Goal: Task Accomplishment & Management: Complete application form

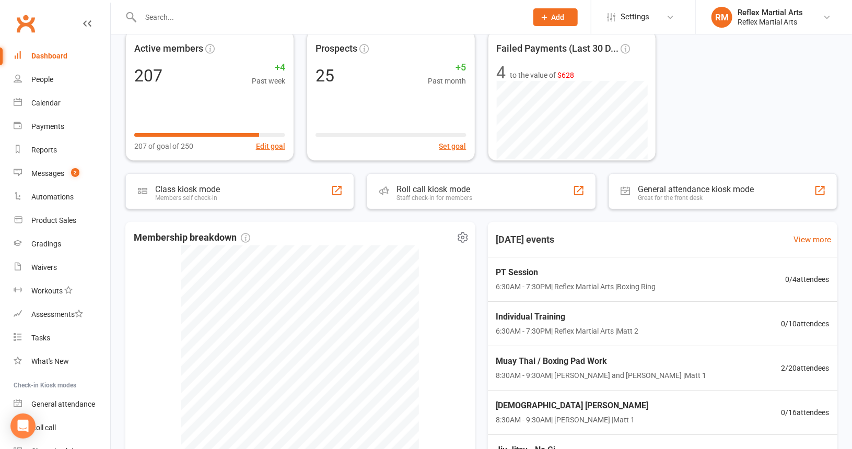
scroll to position [78, 0]
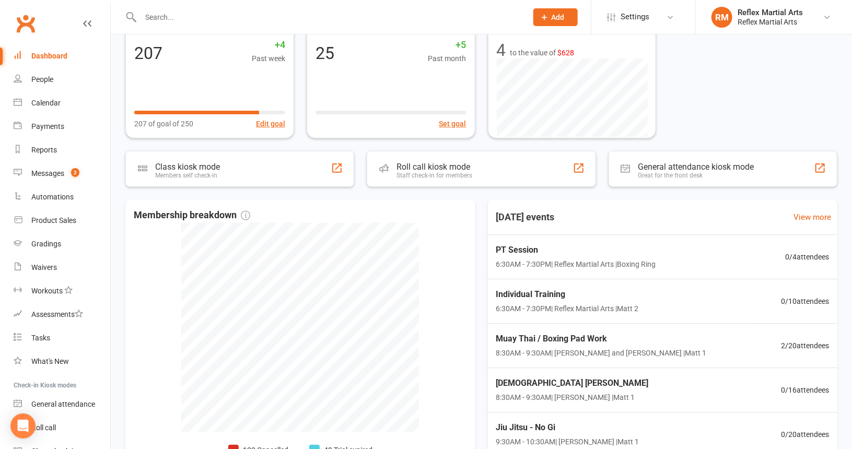
click at [558, 17] on span "Add" at bounding box center [558, 17] width 13 height 8
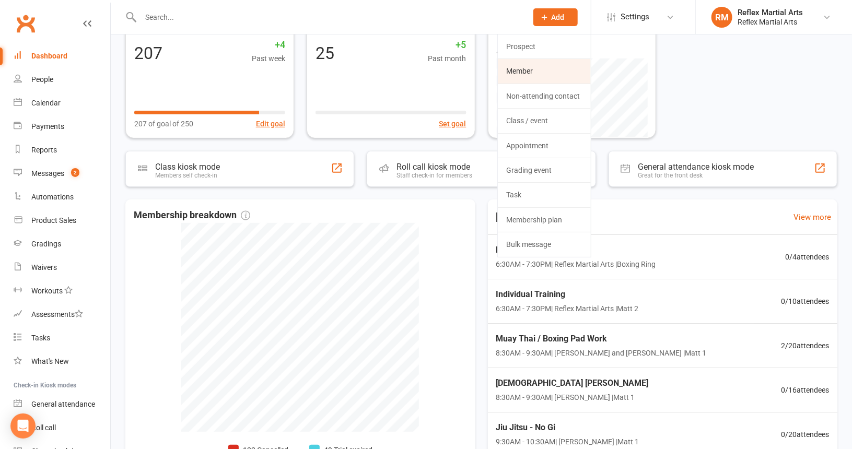
click at [536, 71] on link "Member" at bounding box center [544, 71] width 93 height 24
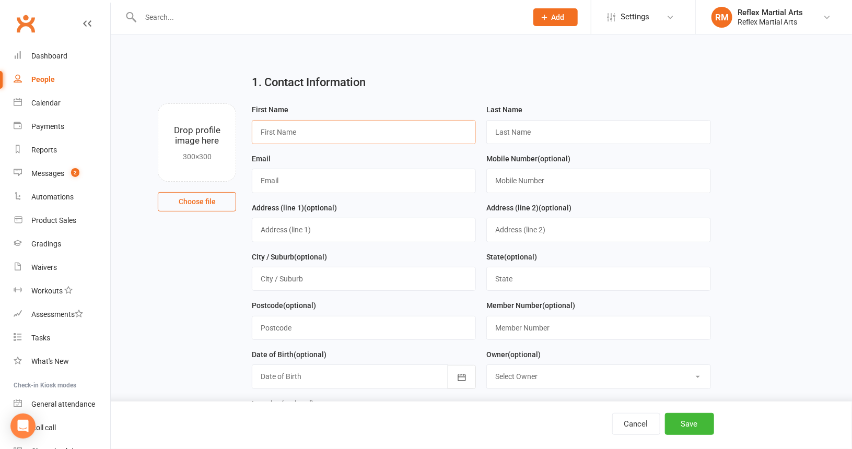
click at [324, 136] on input "text" at bounding box center [364, 132] width 224 height 24
type input "[PERSON_NAME]"
type input "Champion"
type input "[EMAIL_ADDRESS][DOMAIN_NAME]"
type input "0479112572"
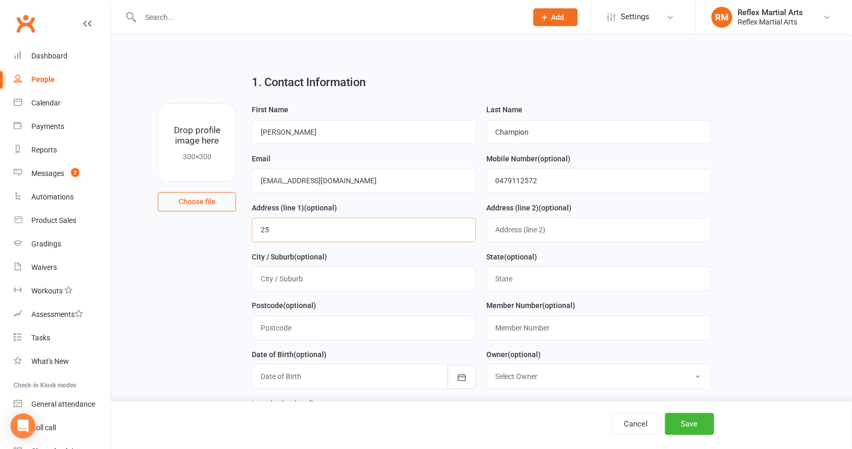
type input "2"
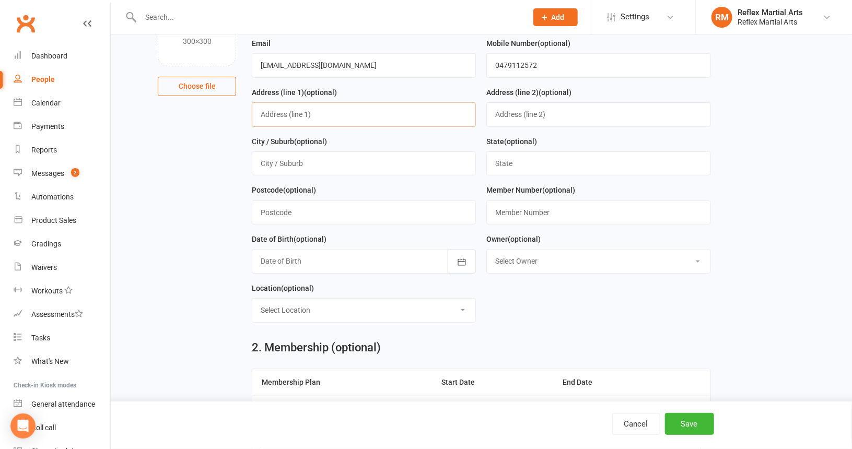
scroll to position [157, 0]
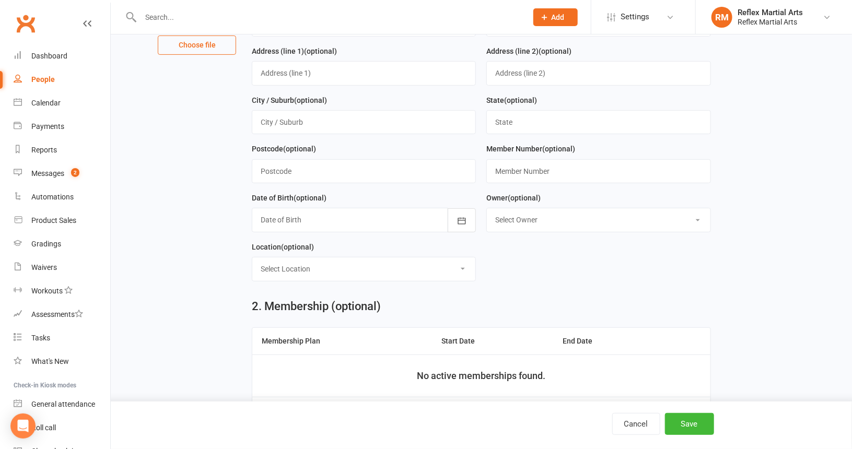
click at [306, 218] on div at bounding box center [364, 220] width 224 height 24
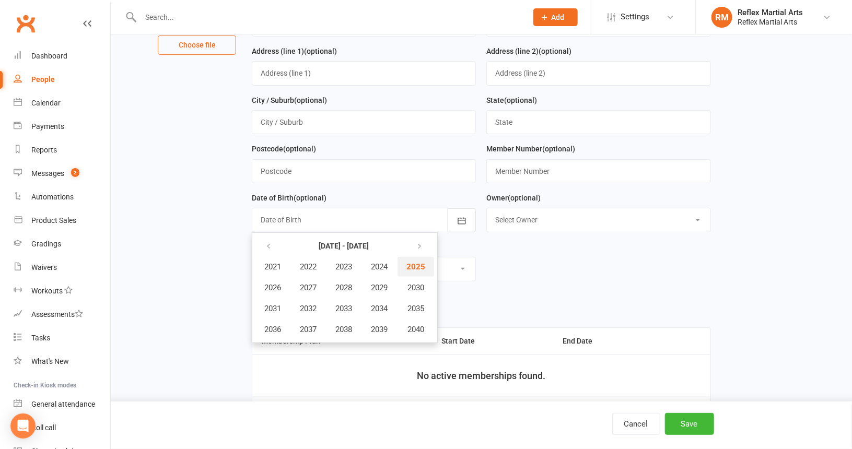
click at [420, 263] on span "2025" at bounding box center [416, 266] width 19 height 9
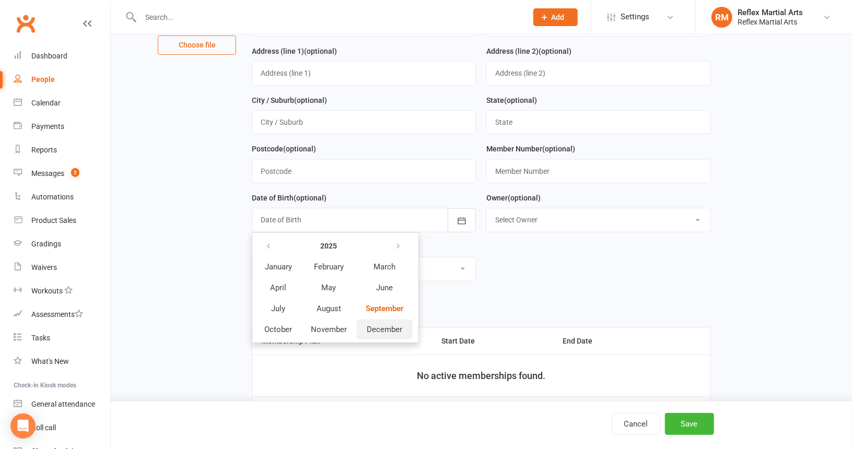
click at [389, 329] on span "December" at bounding box center [385, 329] width 36 height 9
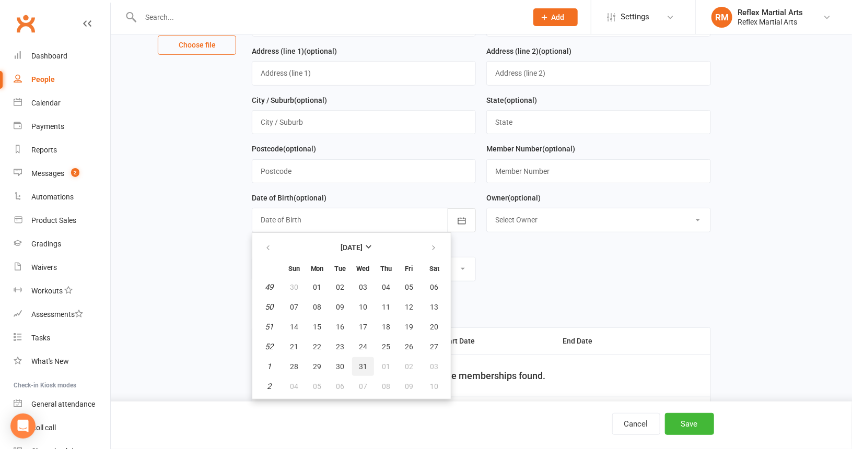
click at [363, 366] on span "31" at bounding box center [363, 367] width 8 height 8
type input "[DATE]"
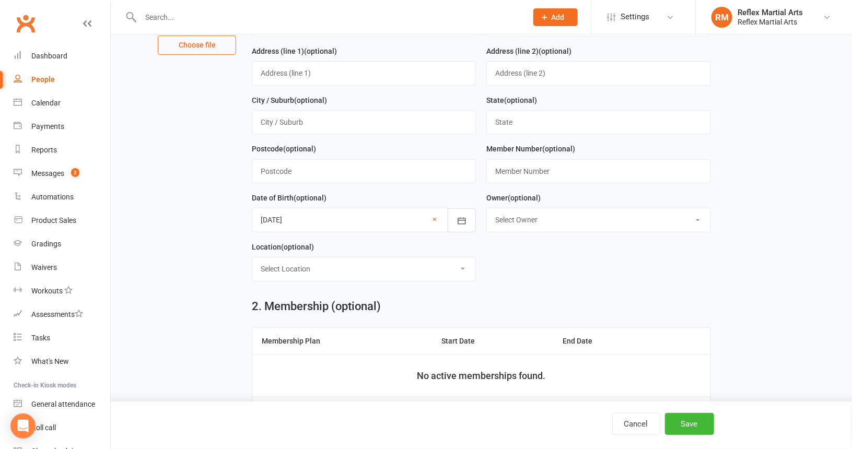
click at [325, 267] on select "Select Location Boxing Ring Example Room (Rename me!) Matt 1 Matt 2 MMA Cage" at bounding box center [363, 269] width 223 height 23
click at [324, 254] on div "Location (optional) Select Location Boxing Ring Example Room (Rename me!) Matt …" at bounding box center [364, 261] width 224 height 41
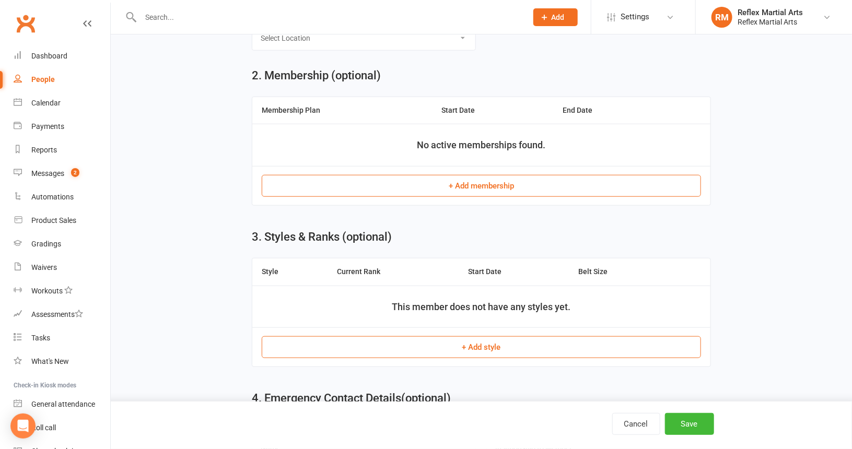
scroll to position [366, 0]
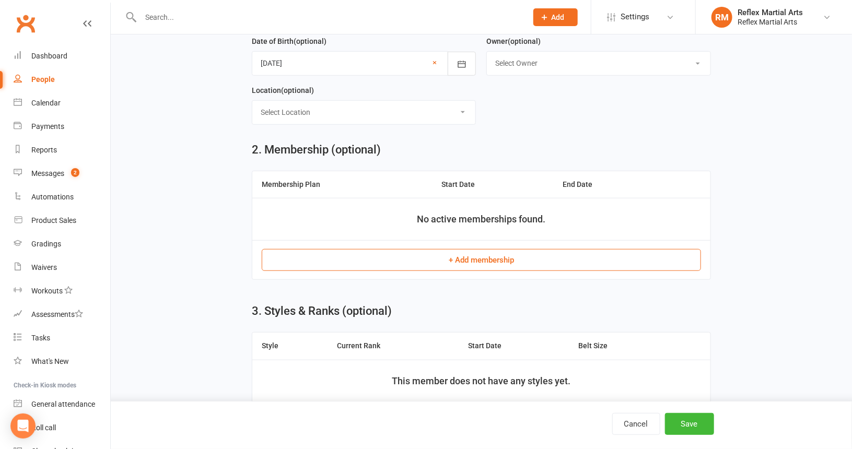
click at [531, 259] on button "+ Add membership" at bounding box center [481, 260] width 439 height 22
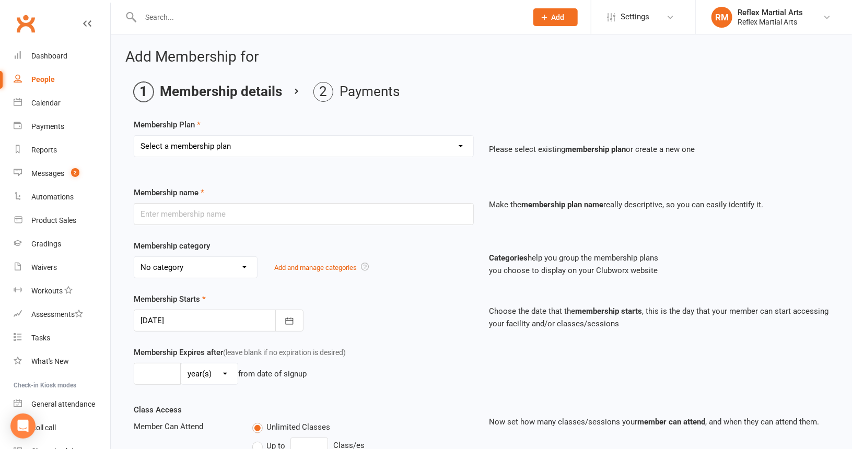
click at [462, 144] on select "Select a membership plan Create new Membership Plan Adults no contact plan $52 …" at bounding box center [303, 146] width 339 height 21
select select "11"
click at [134, 136] on select "Select a membership plan Create new Membership Plan Adults no contact plan $52 …" at bounding box center [303, 146] width 339 height 21
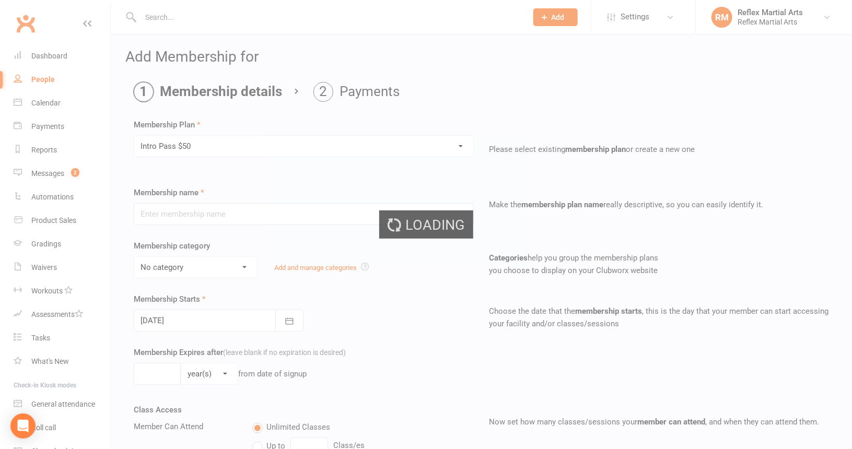
type input "Intro Pass $50"
type input "2"
select select "1"
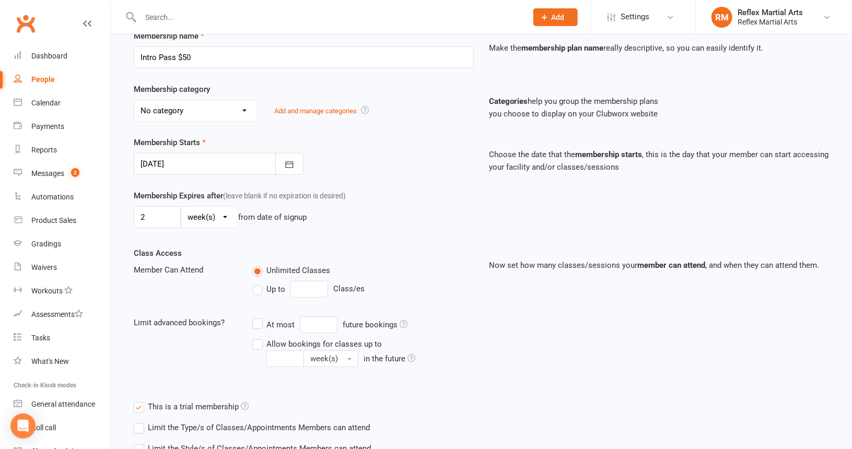
scroll to position [261, 0]
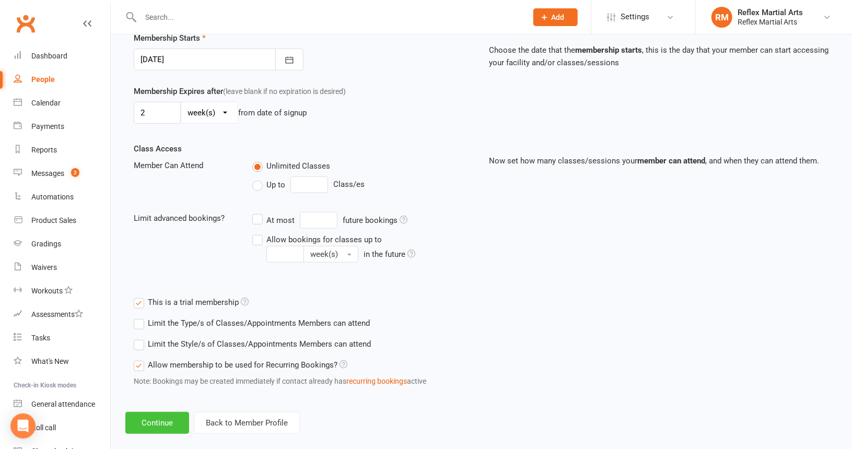
click at [168, 420] on button "Continue" at bounding box center [157, 423] width 64 height 22
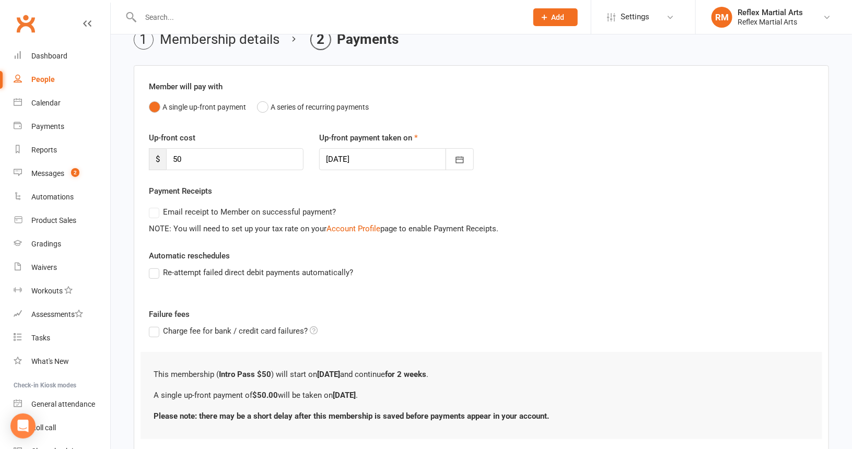
scroll to position [118, 0]
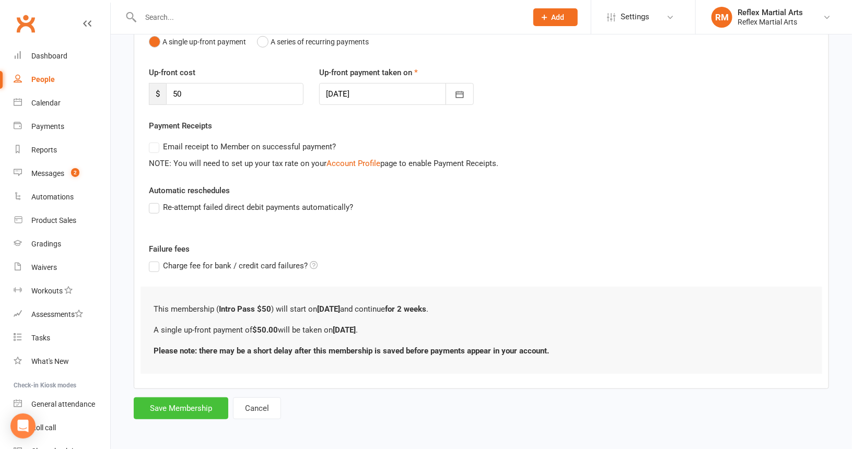
click at [213, 402] on button "Save Membership" at bounding box center [181, 409] width 95 height 22
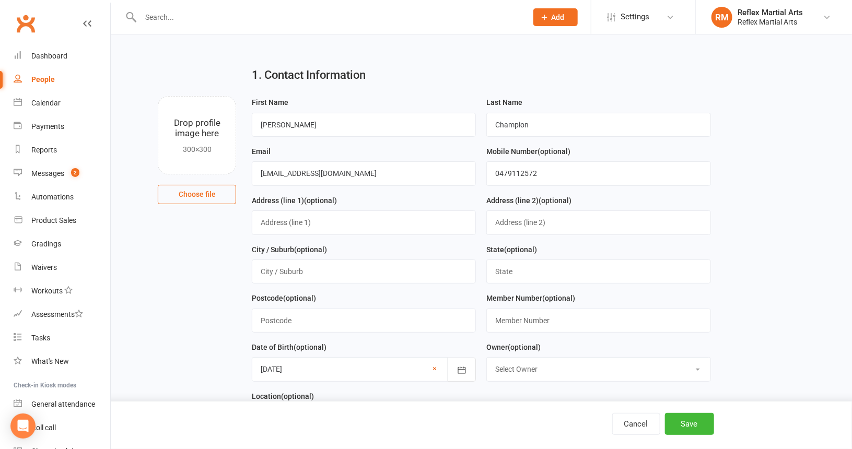
scroll to position [20, 0]
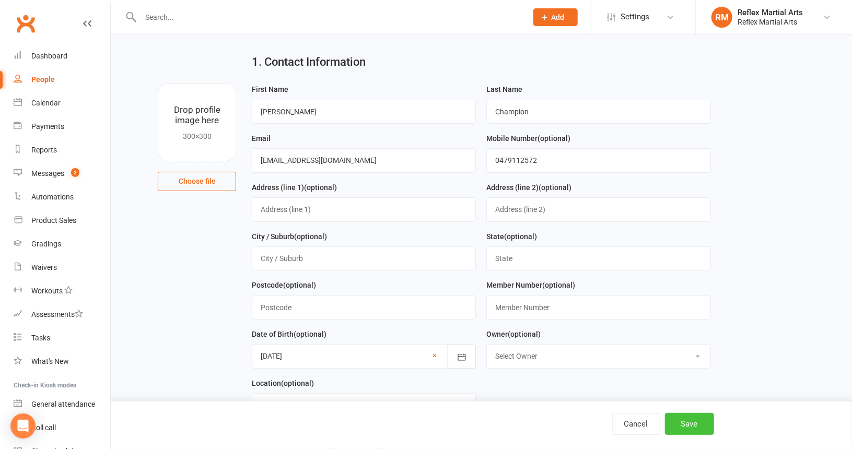
click at [689, 420] on button "Save" at bounding box center [689, 424] width 49 height 22
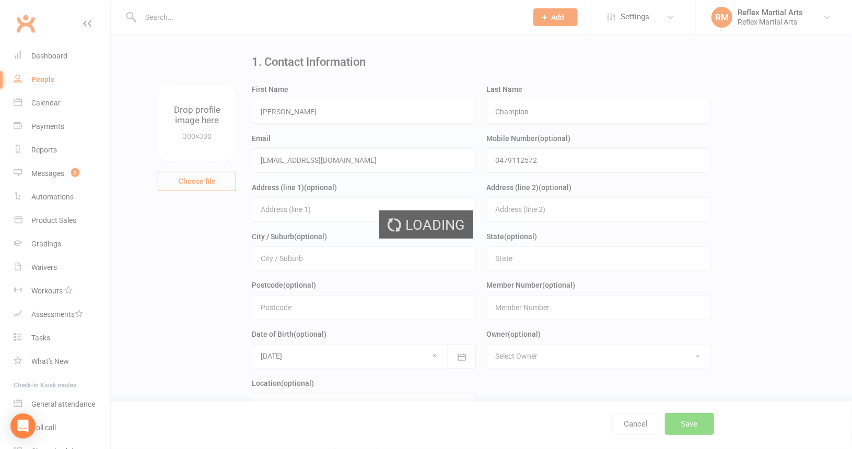
scroll to position [0, 0]
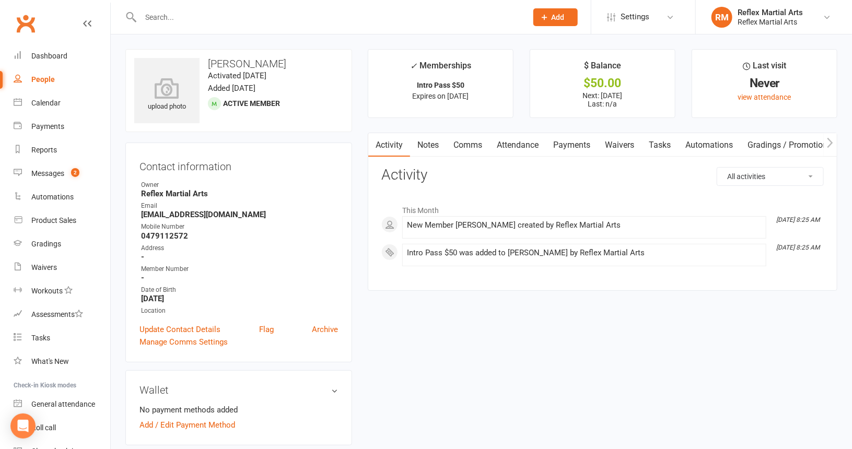
click at [575, 141] on link "Payments" at bounding box center [572, 145] width 52 height 24
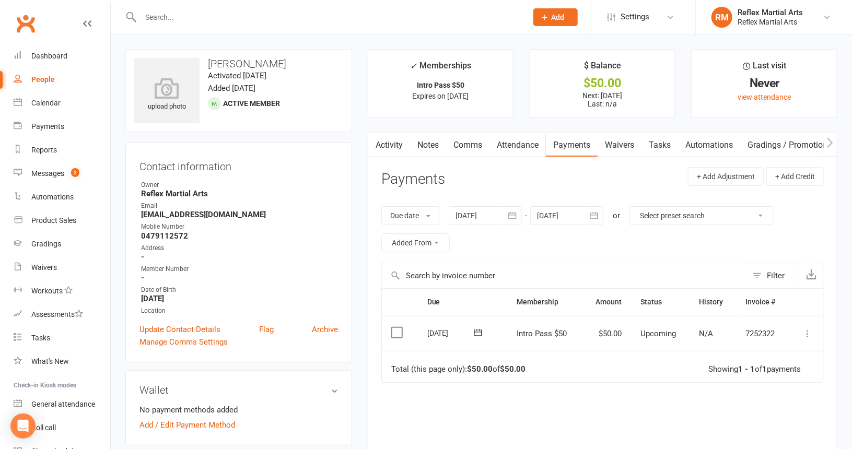
click at [808, 332] on icon at bounding box center [808, 334] width 10 height 10
click at [781, 372] on link "Mark as Paid (POS)" at bounding box center [761, 375] width 103 height 21
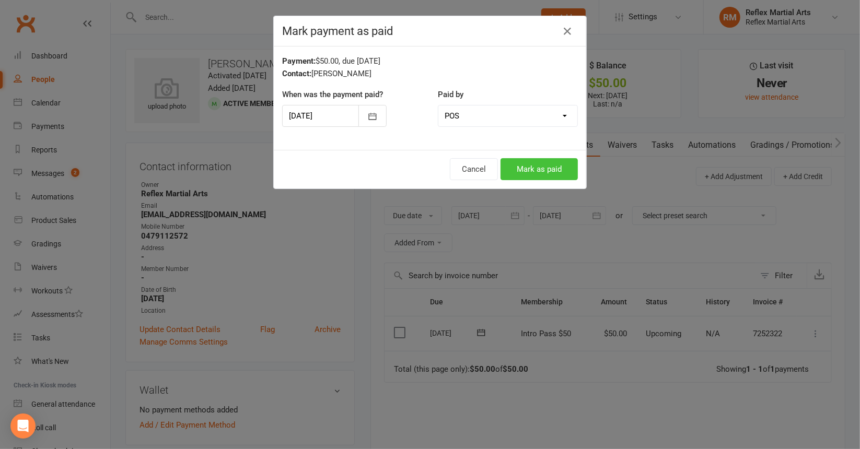
click at [550, 169] on button "Mark as paid" at bounding box center [539, 169] width 77 height 22
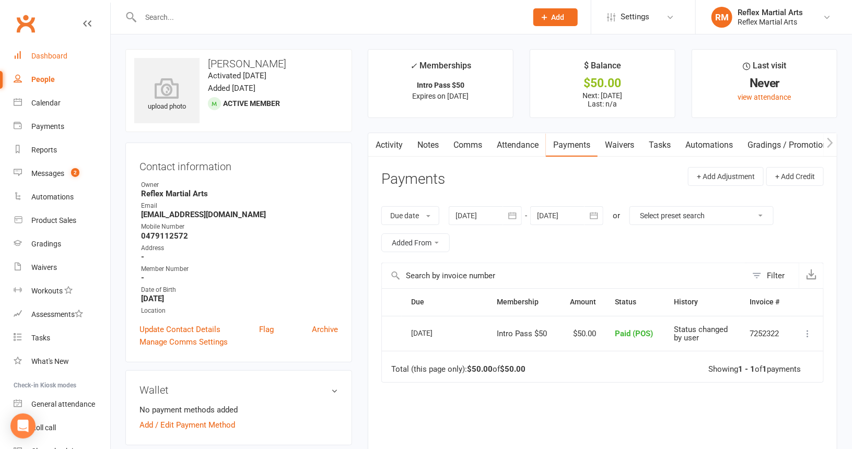
click at [64, 59] on div "Dashboard" at bounding box center [49, 56] width 36 height 8
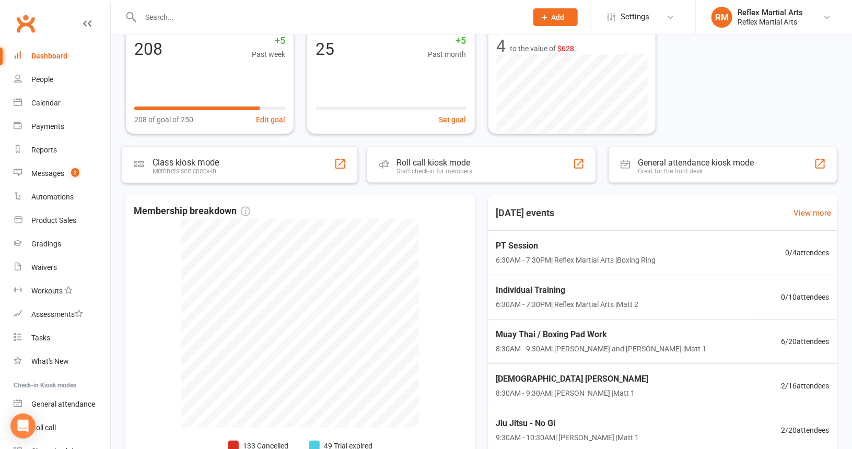
scroll to position [78, 0]
